Goal: Complete application form: Complete application form

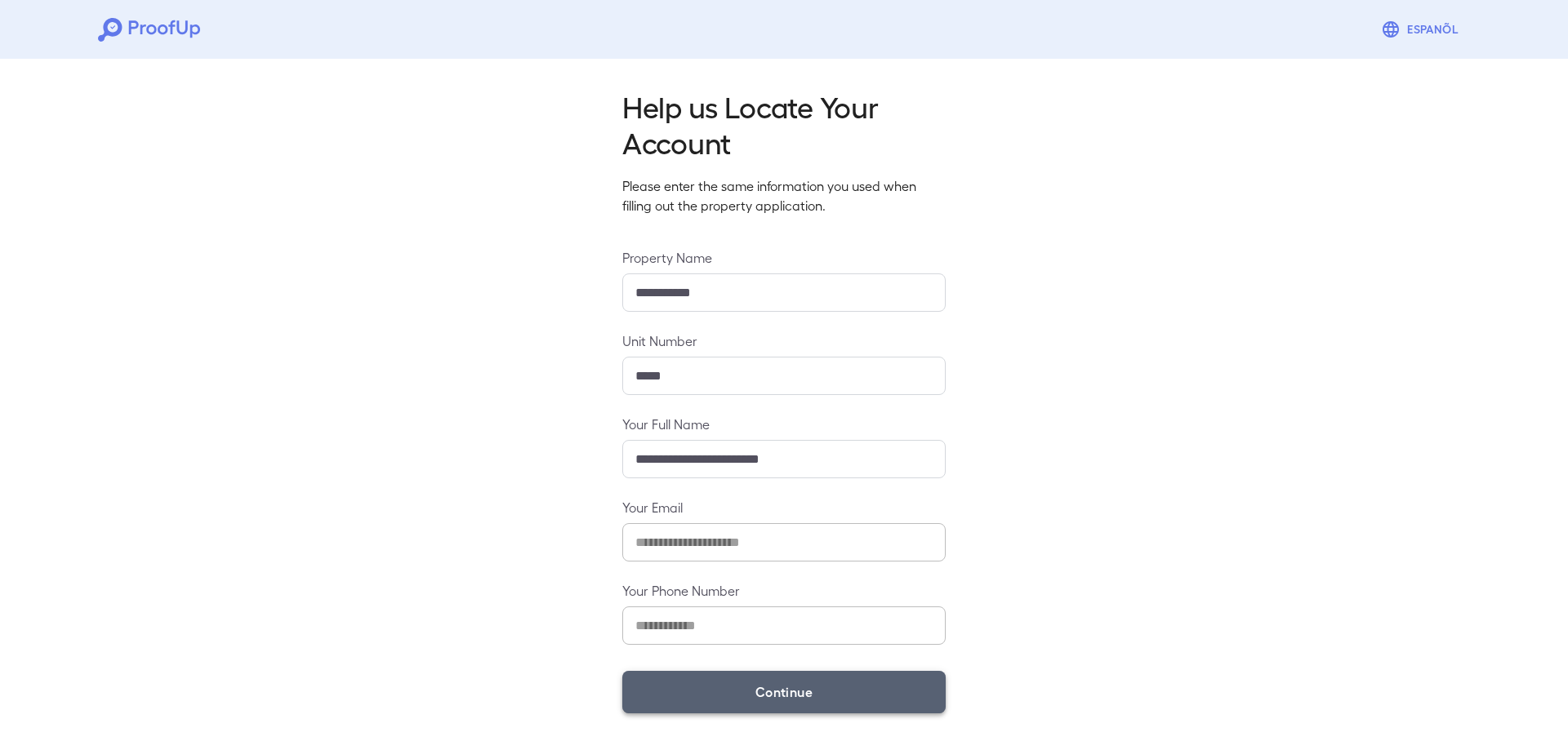
click at [734, 697] on button "Continue" at bounding box center [784, 693] width 324 height 43
